Goal: Communication & Community: Answer question/provide support

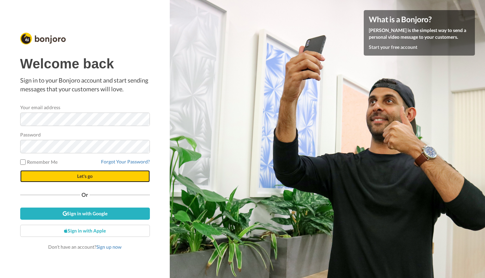
click at [92, 178] on span "Let's go" at bounding box center [84, 176] width 15 height 6
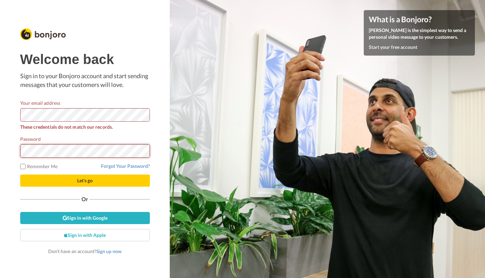
click at [0, 149] on div "Welcome back Sign in to your Bonjoro account and start sending messages that yo…" at bounding box center [85, 139] width 170 height 278
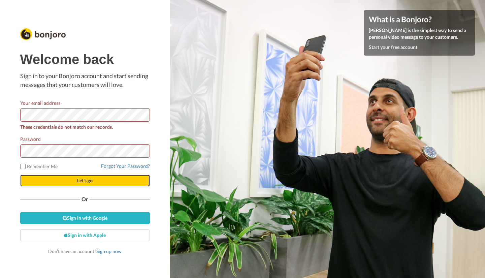
click at [33, 181] on button "Let's go" at bounding box center [85, 181] width 130 height 12
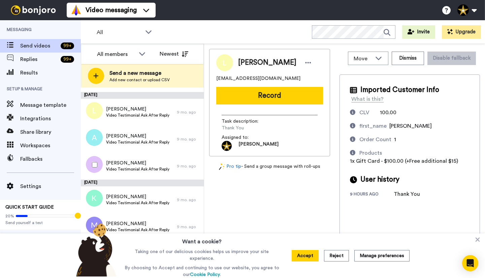
scroll to position [537, 0]
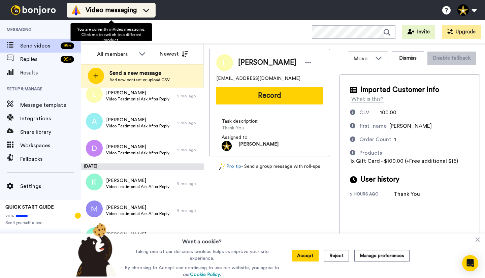
click at [117, 12] on span "Video messaging" at bounding box center [111, 9] width 51 height 9
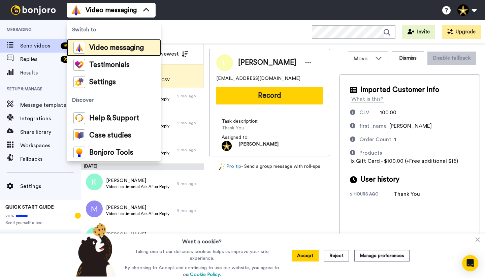
click at [109, 46] on span "Video messaging" at bounding box center [116, 47] width 55 height 7
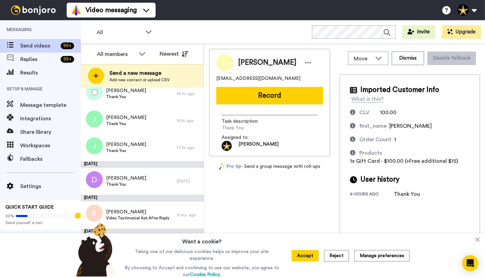
scroll to position [122, 0]
click at [143, 52] on icon at bounding box center [142, 53] width 8 height 7
click at [131, 77] on li "[PERSON_NAME]" at bounding box center [121, 79] width 61 height 11
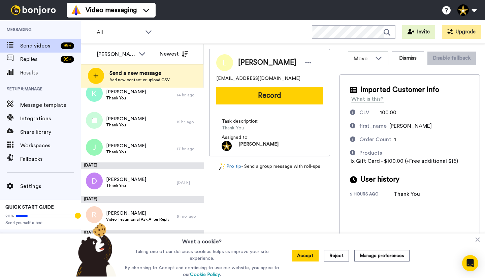
scroll to position [121, 0]
click at [185, 56] on icon at bounding box center [185, 54] width 7 height 6
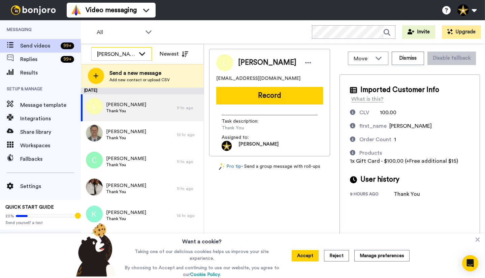
click at [135, 48] on div "[PERSON_NAME]" at bounding box center [122, 54] width 60 height 13
click at [122, 67] on span "All members" at bounding box center [108, 68] width 34 height 7
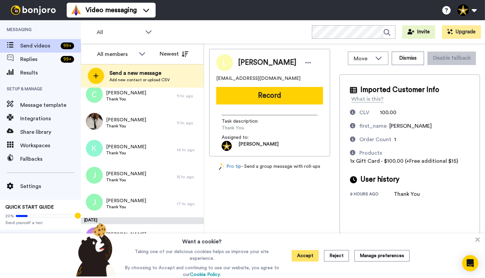
click at [303, 256] on button "Accept" at bounding box center [305, 255] width 27 height 11
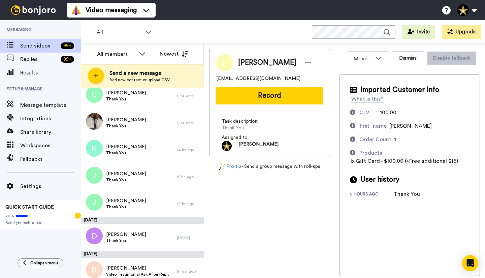
scroll to position [65, 0]
click at [147, 32] on icon at bounding box center [149, 31] width 8 height 7
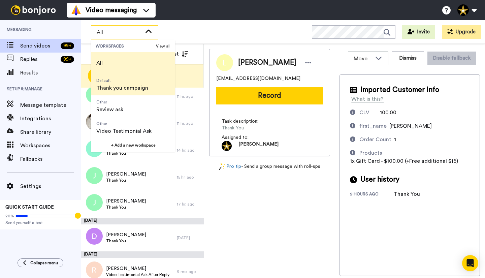
click at [125, 85] on span "Thank you campaign" at bounding box center [122, 88] width 52 height 8
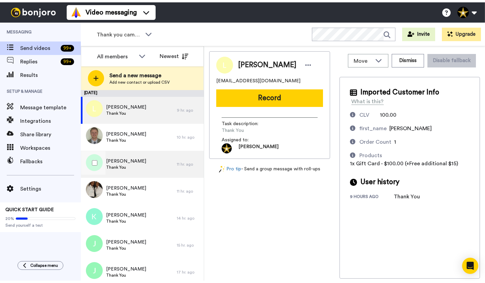
scroll to position [39, 0]
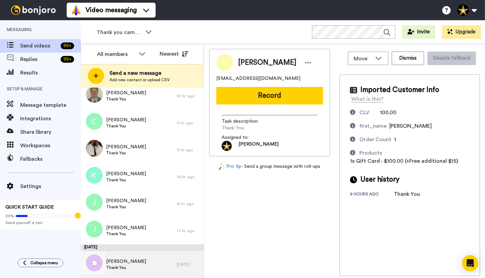
click at [129, 265] on div "Derek Thank You" at bounding box center [129, 264] width 96 height 27
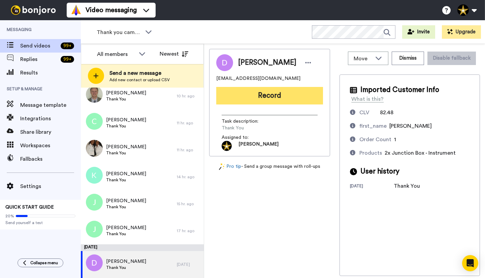
click at [270, 95] on button "Record" at bounding box center [269, 96] width 107 height 18
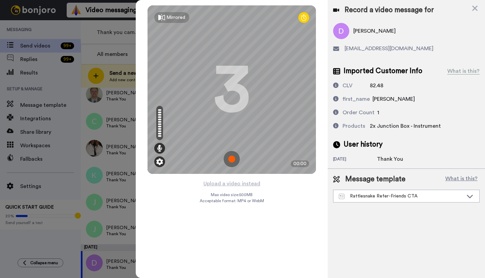
click at [160, 163] on img at bounding box center [159, 161] width 7 height 7
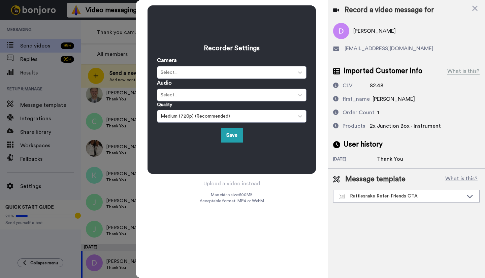
click at [186, 195] on div "Recorder Settings Camera Select... Audio Select... Quality Medium (720p) (Recom…" at bounding box center [232, 139] width 192 height 278
click at [231, 139] on button "Save" at bounding box center [232, 135] width 22 height 14
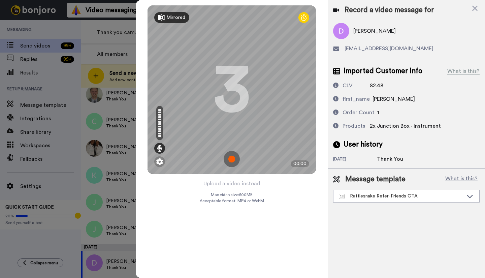
click at [179, 19] on div "Mirrored" at bounding box center [175, 17] width 19 height 7
click at [179, 19] on div "Mirror" at bounding box center [172, 17] width 13 height 7
click at [161, 164] on img at bounding box center [159, 161] width 7 height 7
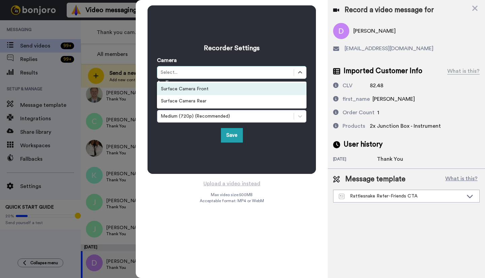
click at [297, 42] on div "Recorder Settings Camera option Surface Camera Front focused, 1 of 2. 2 results…" at bounding box center [232, 90] width 150 height 106
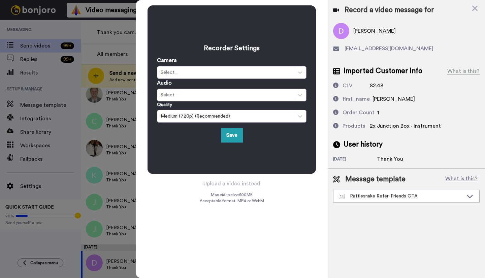
click at [282, 213] on div "Recorder Settings Camera Select... Audio Select... Quality Medium (720p) (Recom…" at bounding box center [232, 139] width 192 height 278
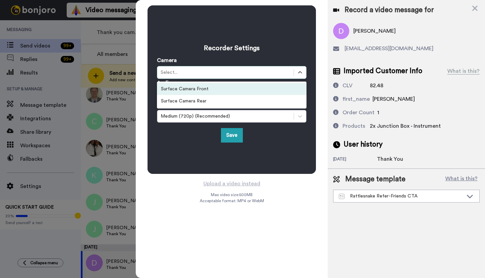
click at [238, 89] on div "Surface Camera Front" at bounding box center [232, 89] width 150 height 12
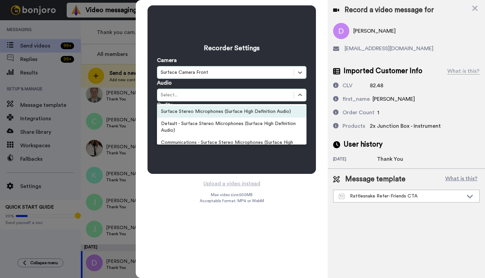
click at [259, 112] on div "Surface Stereo Microphones (Surface High Definition Audio)" at bounding box center [232, 111] width 150 height 12
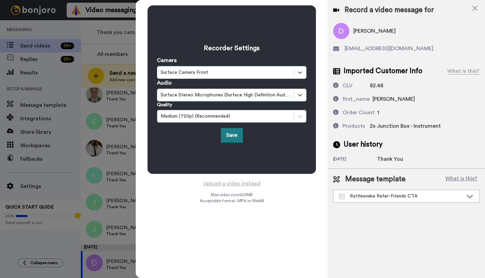
click at [235, 133] on button "Save" at bounding box center [232, 135] width 22 height 14
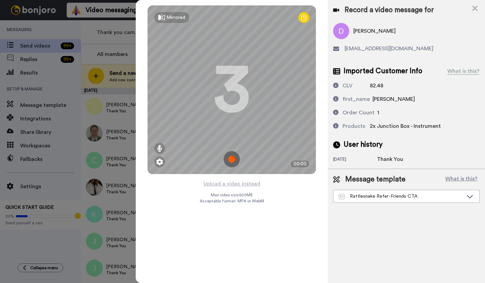
click at [233, 160] on img at bounding box center [232, 159] width 16 height 16
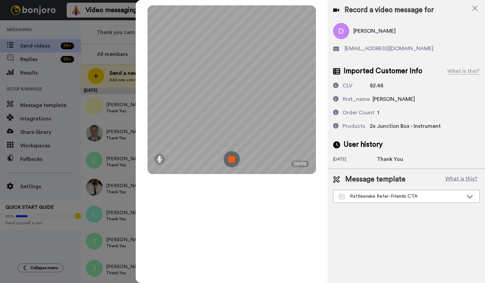
click at [230, 163] on img at bounding box center [232, 159] width 16 height 16
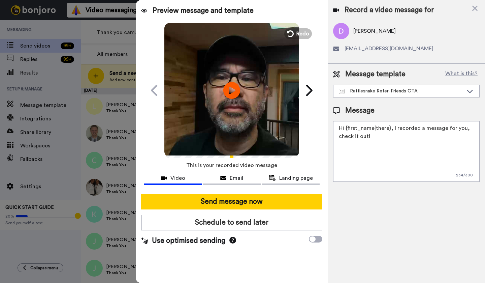
click at [306, 36] on span "Redo" at bounding box center [302, 34] width 13 height 8
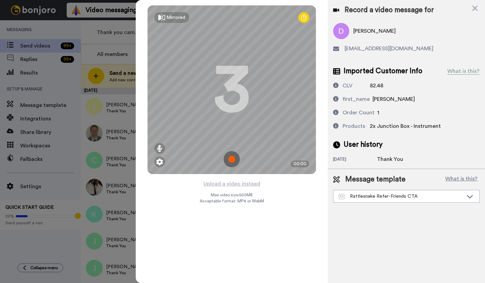
click at [233, 156] on img at bounding box center [232, 159] width 16 height 16
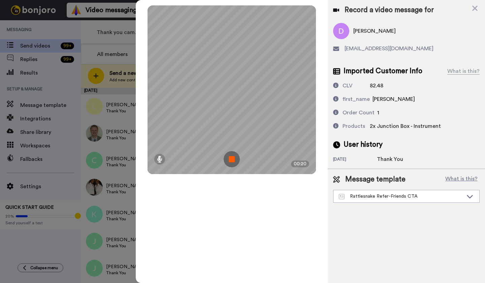
click at [234, 158] on img at bounding box center [232, 159] width 16 height 16
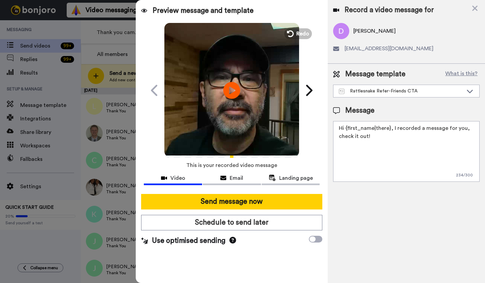
click at [277, 200] on button "Send message now" at bounding box center [231, 201] width 181 height 15
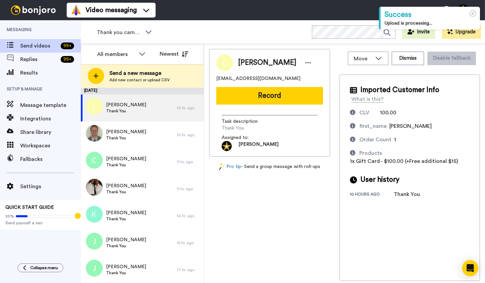
click at [143, 272] on div "Justin Thank You" at bounding box center [129, 269] width 96 height 27
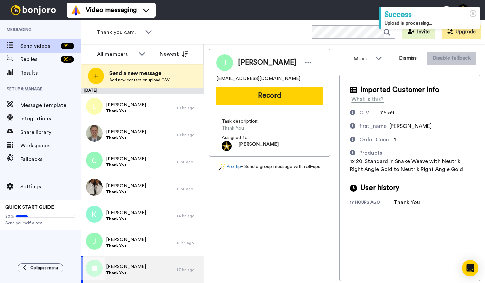
click at [307, 91] on button "Record" at bounding box center [269, 96] width 107 height 18
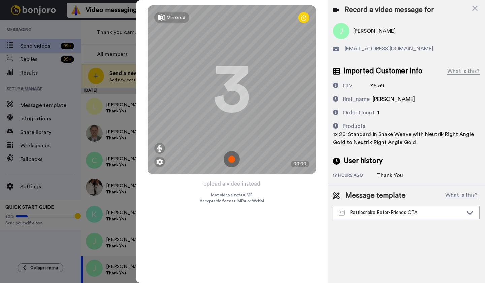
click at [232, 161] on img at bounding box center [232, 159] width 16 height 16
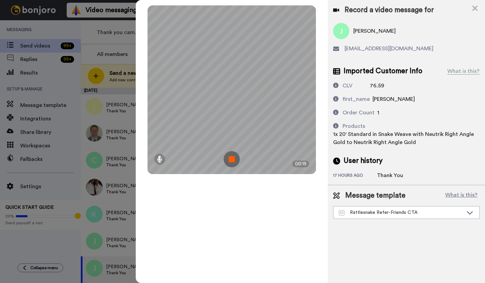
click at [238, 159] on img at bounding box center [232, 159] width 16 height 16
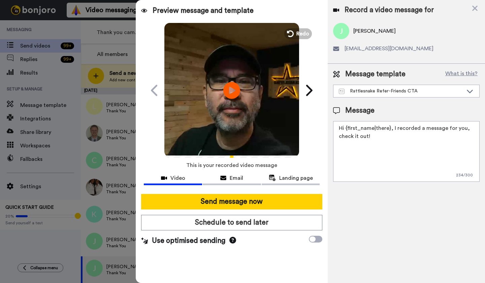
click at [284, 198] on button "Send message now" at bounding box center [231, 201] width 181 height 15
